Goal: Find contact information: Find contact information

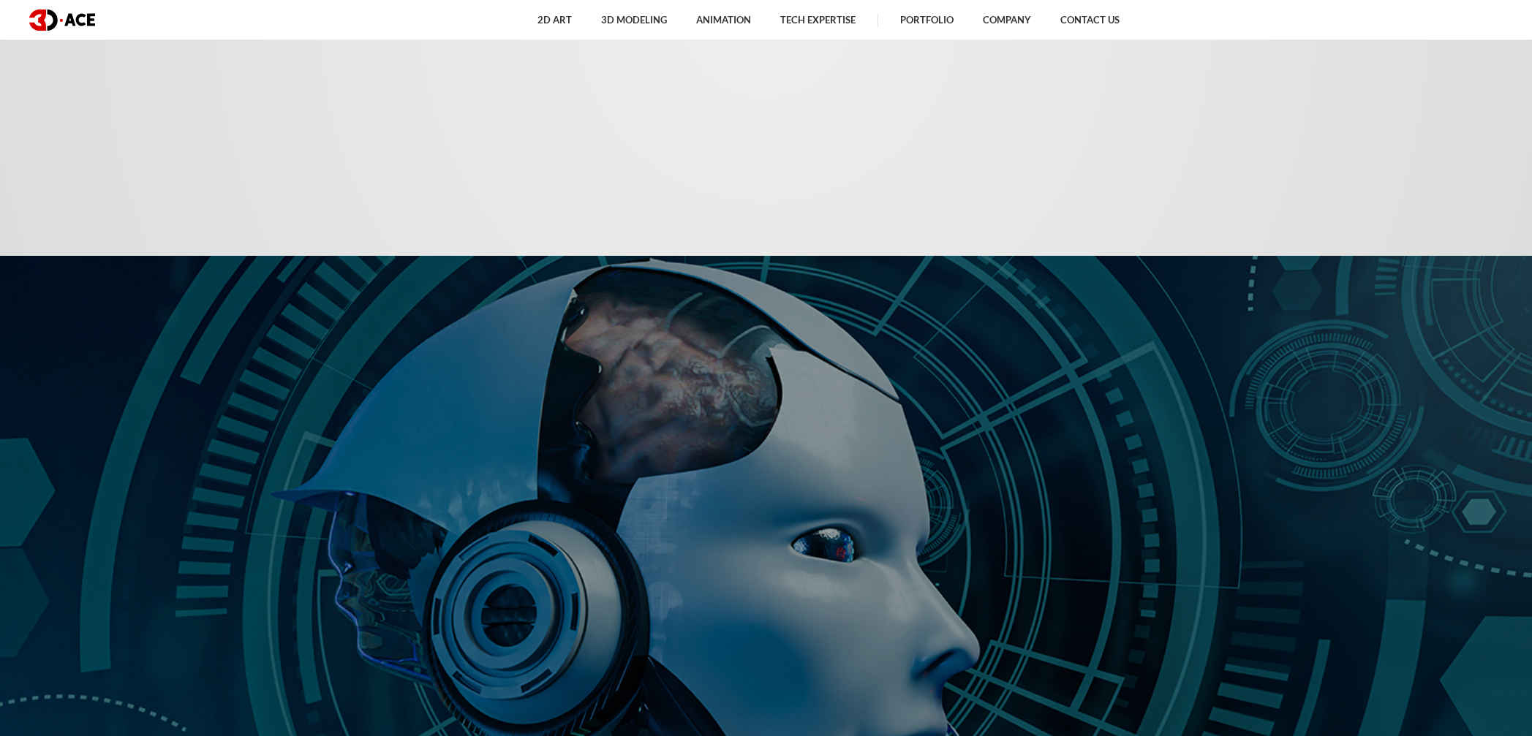
scroll to position [877, 0]
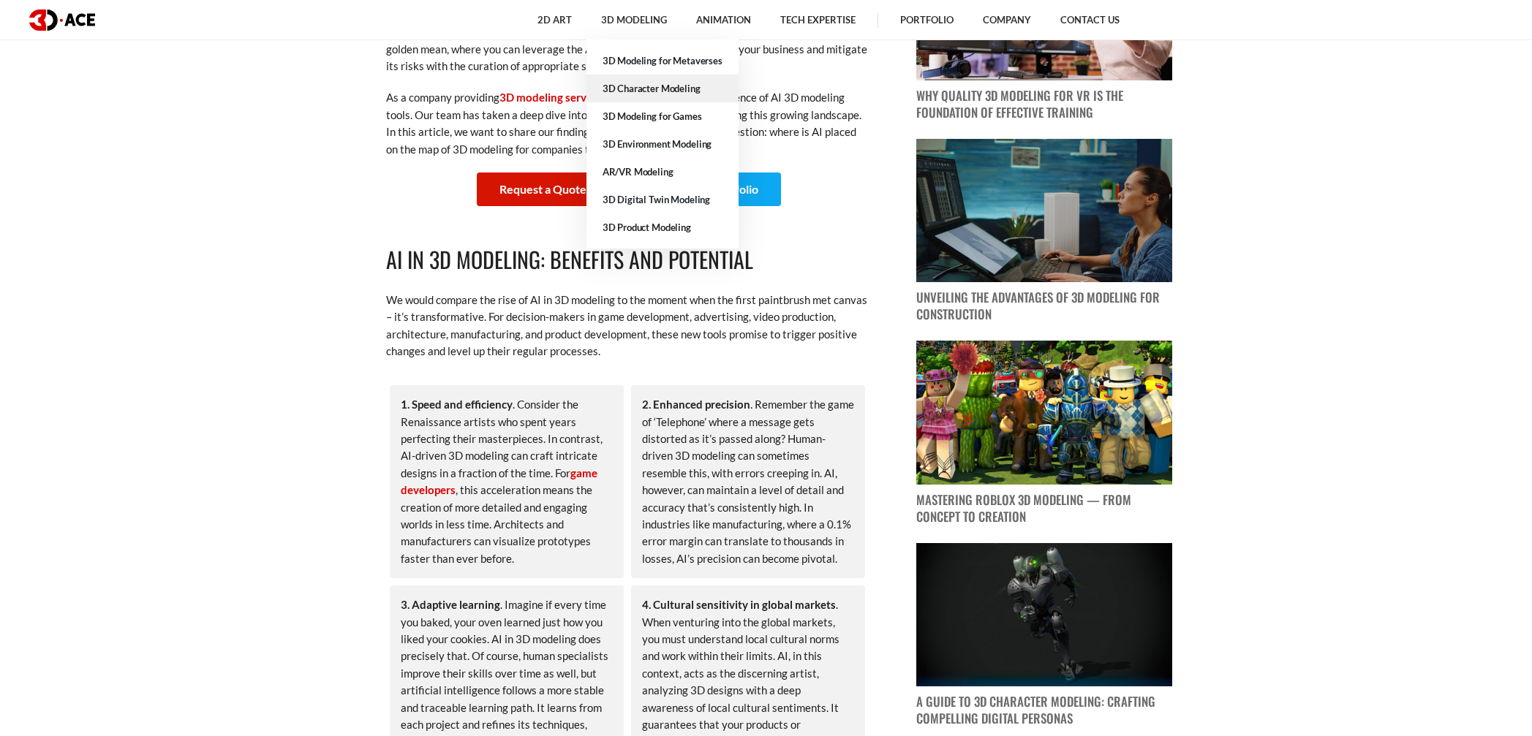
click at [629, 79] on link "3D Character Modeling" at bounding box center [662, 89] width 152 height 28
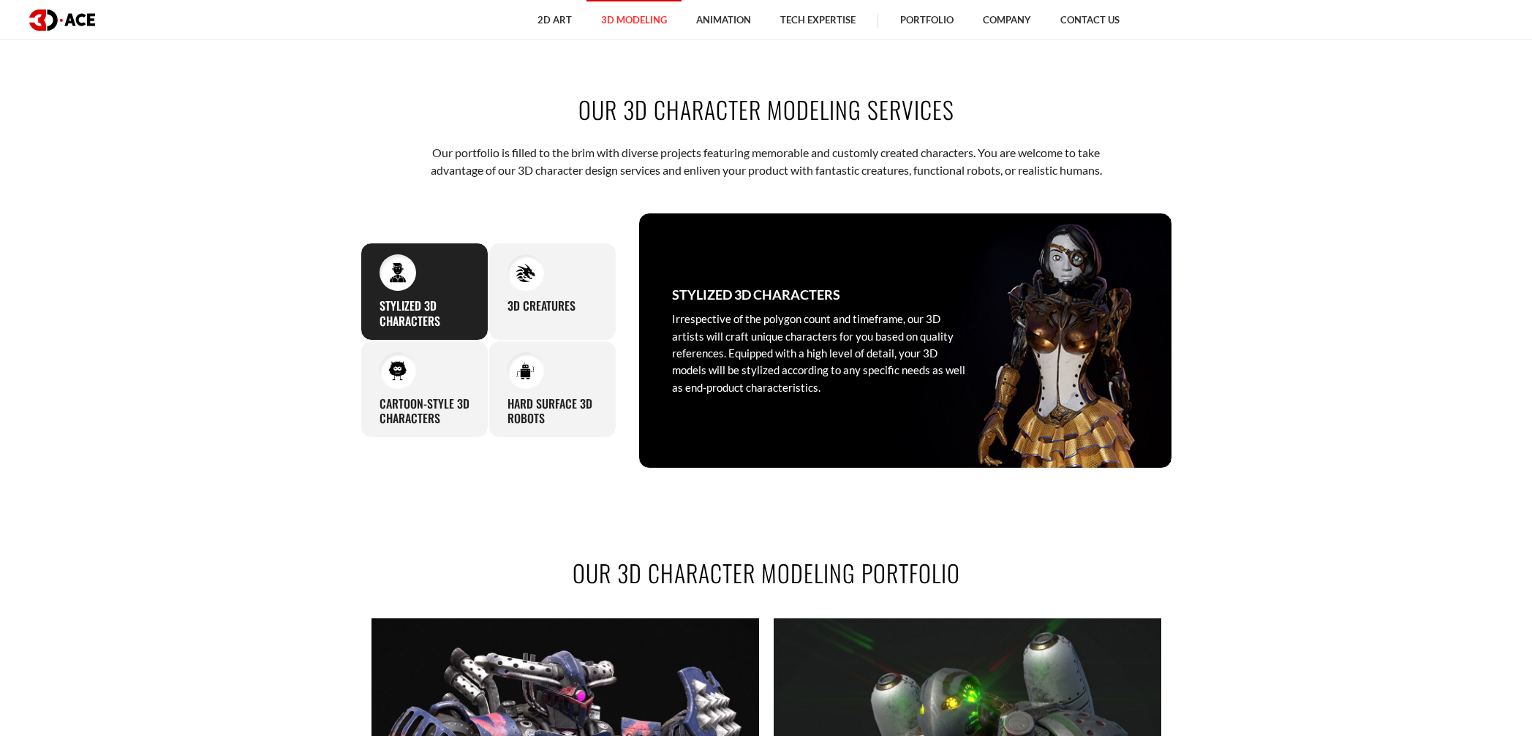
scroll to position [366, 0]
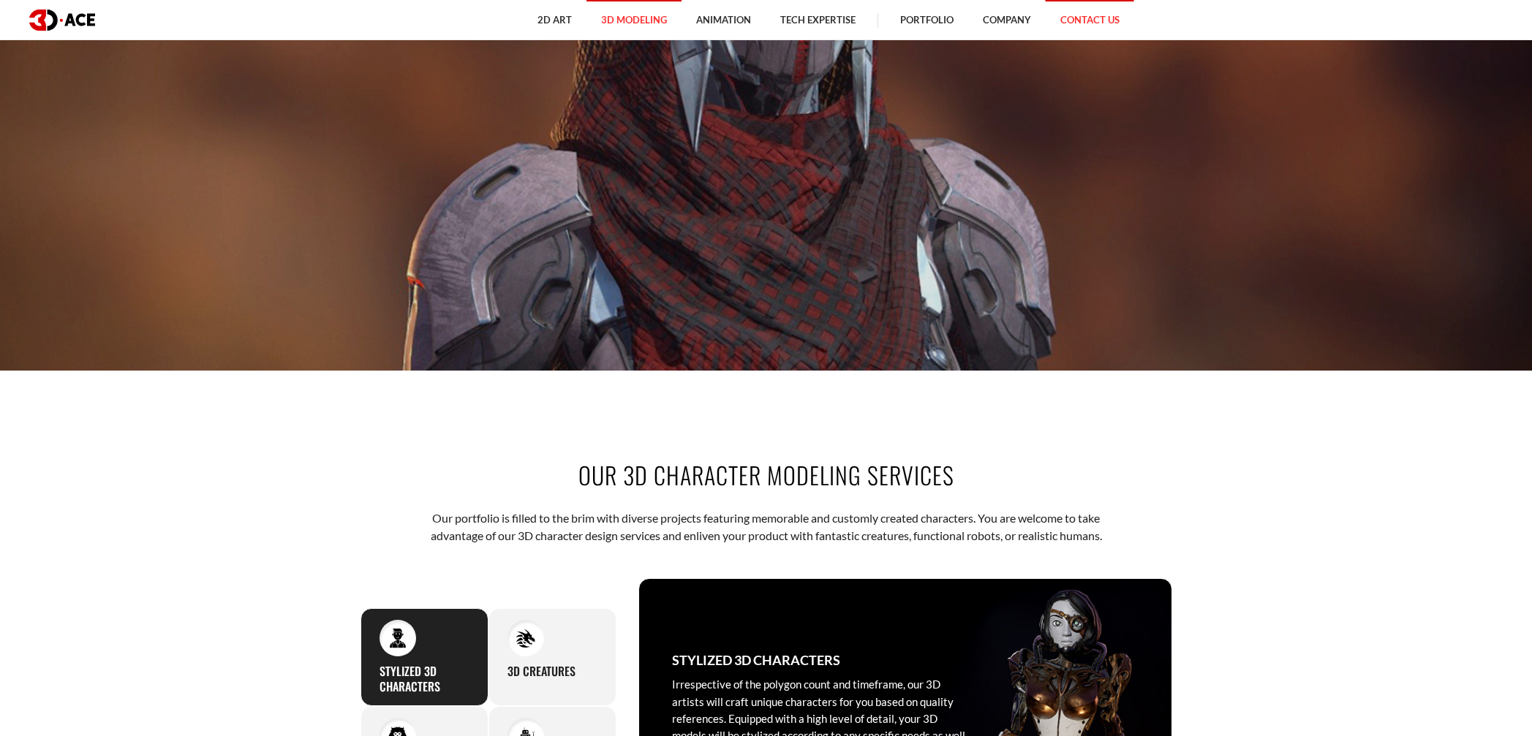
click at [1065, 29] on link "Contact Us" at bounding box center [1089, 20] width 88 height 40
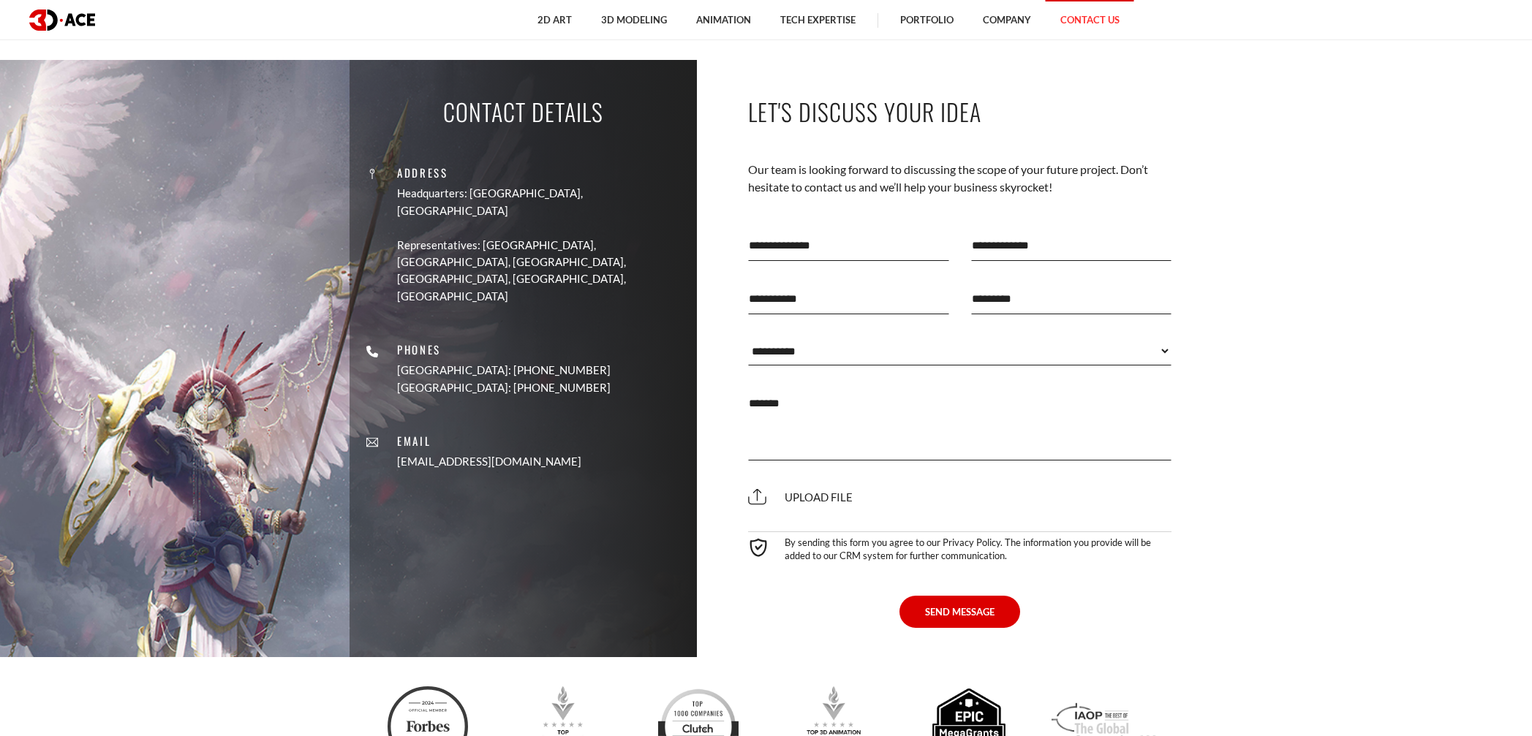
scroll to position [731, 0]
